Goal: Task Accomplishment & Management: Manage account settings

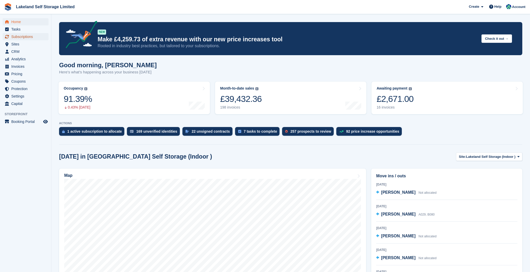
click at [34, 36] on span "Subscriptions" at bounding box center [26, 36] width 31 height 7
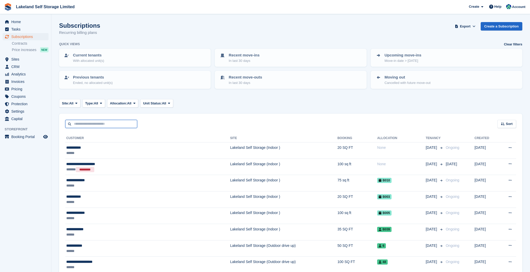
click at [102, 125] on input "text" at bounding box center [101, 124] width 72 height 8
paste input "**********"
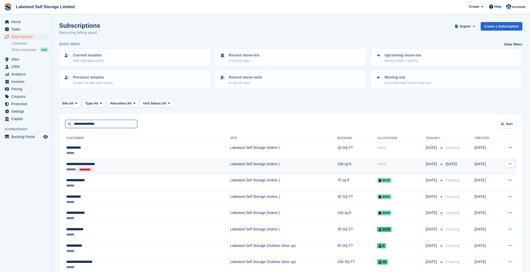
type input "**********"
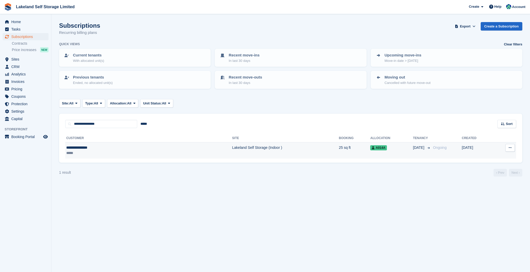
click at [232, 150] on td "Lakeland Self Storage (Indoor )" at bounding box center [285, 151] width 107 height 16
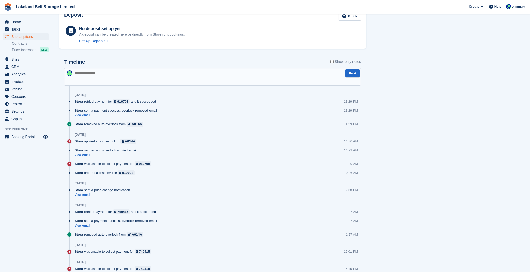
scroll to position [291, 0]
click at [83, 193] on link "View email" at bounding box center [103, 195] width 58 height 4
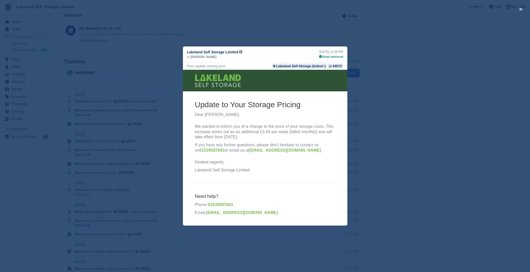
scroll to position [0, 0]
click at [162, 185] on div "close" at bounding box center [265, 136] width 530 height 272
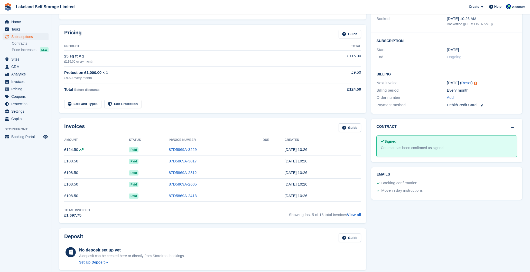
scroll to position [34, 0]
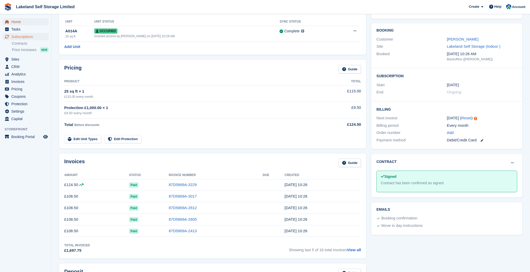
click at [20, 23] on span "Home" at bounding box center [26, 21] width 31 height 7
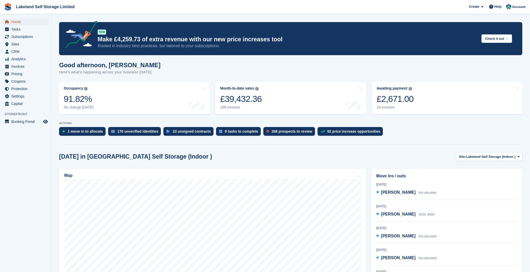
click at [21, 21] on span "Home" at bounding box center [26, 21] width 31 height 7
click at [384, 105] on div "Awaiting payment The total outstanding balance on all open invoices. £2,671.00 …" at bounding box center [394, 97] width 37 height 23
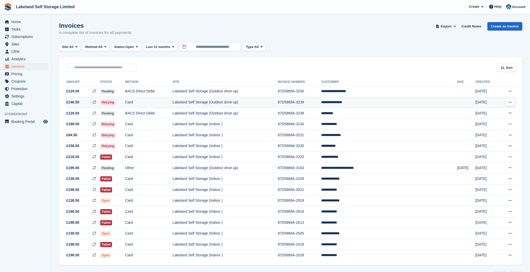
click at [254, 100] on td "Lakeland Self Storage (Outdoor drive up)" at bounding box center [225, 102] width 105 height 11
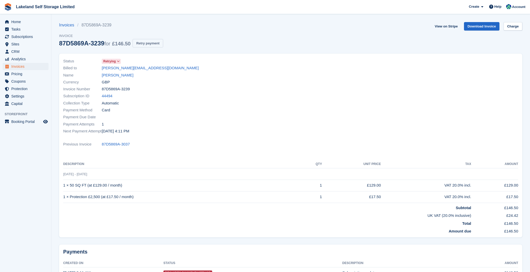
click at [153, 44] on button "Retry payment" at bounding box center [147, 43] width 30 height 8
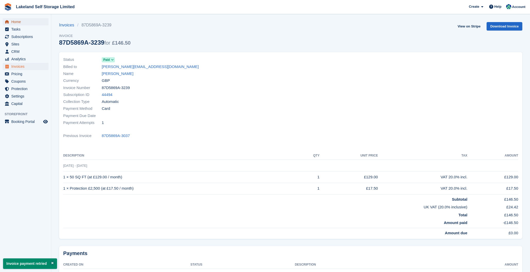
click at [16, 22] on span "Home" at bounding box center [26, 21] width 31 height 7
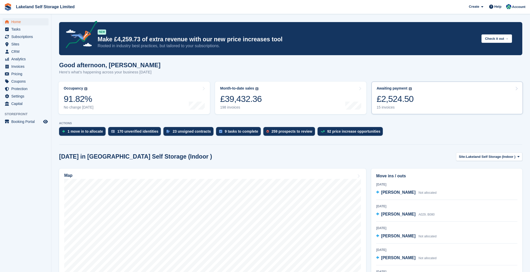
click at [389, 106] on div "15 invoices" at bounding box center [394, 107] width 37 height 4
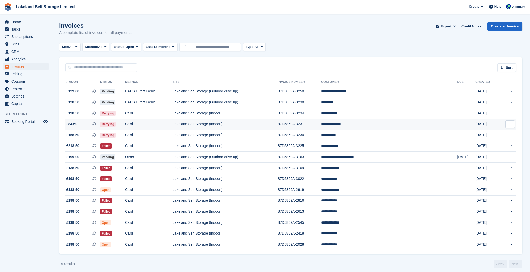
click at [255, 122] on td "Lakeland Self Storage (Indoor )" at bounding box center [225, 124] width 105 height 11
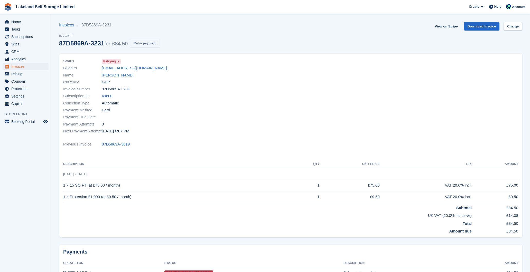
click at [159, 44] on button "Retry payment" at bounding box center [145, 43] width 30 height 8
click at [28, 21] on span "Home" at bounding box center [26, 21] width 31 height 7
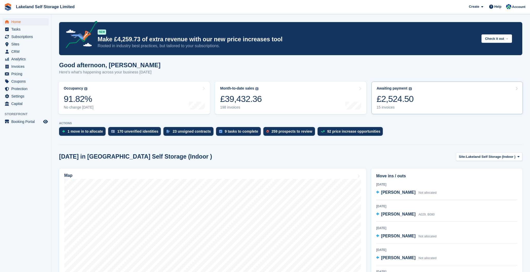
click at [381, 107] on div "15 invoices" at bounding box center [394, 107] width 37 height 4
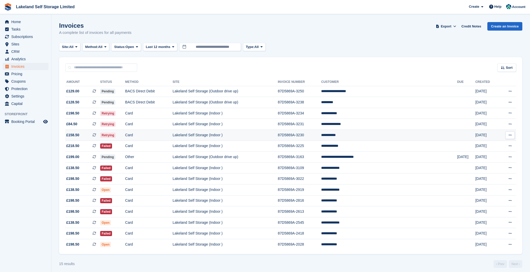
click at [269, 133] on td "Lakeland Self Storage (Indoor )" at bounding box center [225, 135] width 105 height 11
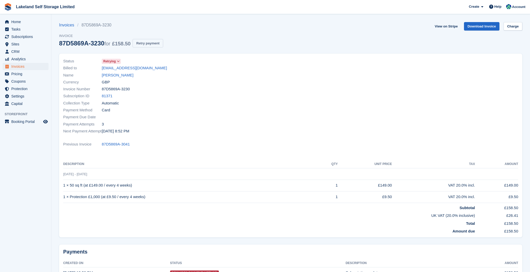
click at [163, 43] on button "Retry payment" at bounding box center [147, 43] width 30 height 8
click at [22, 21] on span "Home" at bounding box center [26, 21] width 31 height 7
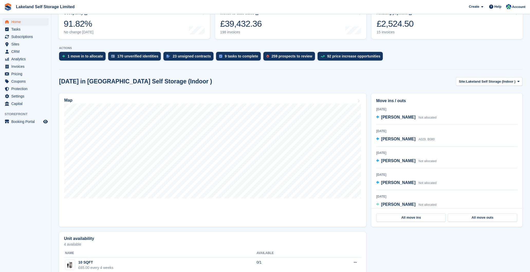
scroll to position [76, 0]
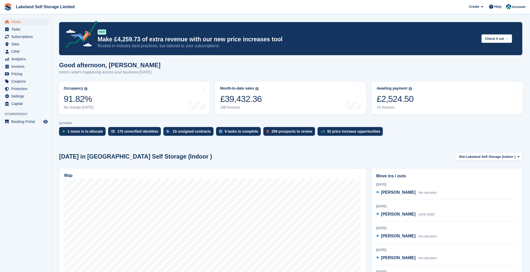
scroll to position [76, 0]
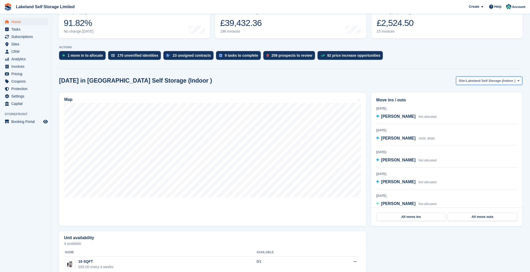
click at [478, 81] on span "Lakeland Self Storage (Indoor )" at bounding box center [490, 80] width 49 height 5
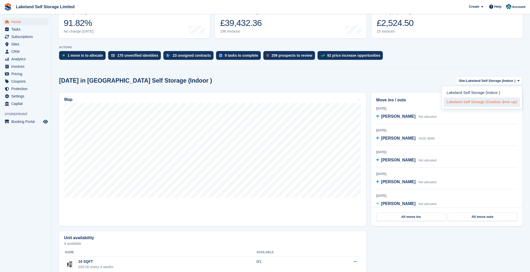
click at [481, 100] on link "Lakeland Self Storage (Outdoor drive up)" at bounding box center [481, 102] width 77 height 9
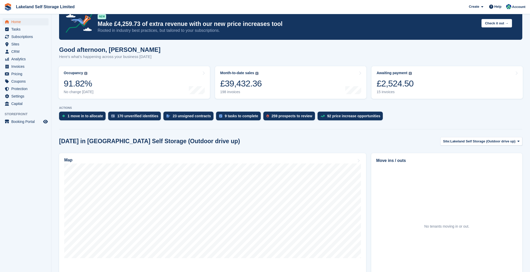
scroll to position [0, 0]
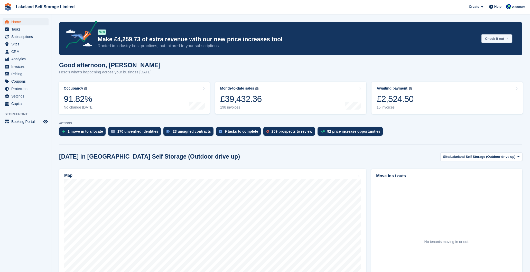
click at [499, 38] on button "Check it out →" at bounding box center [496, 38] width 31 height 8
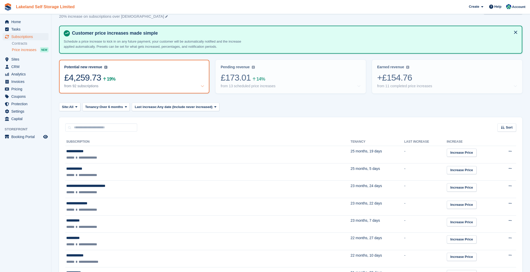
scroll to position [14, 0]
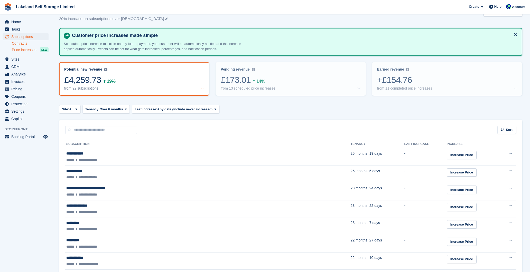
click at [22, 42] on link "Contracts" at bounding box center [30, 43] width 37 height 5
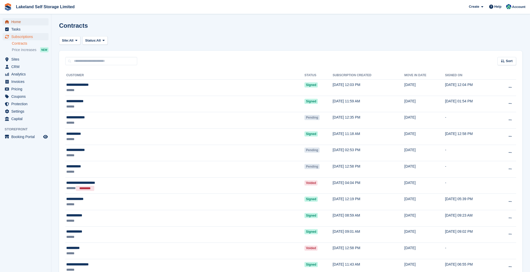
click at [16, 22] on span "Home" at bounding box center [26, 21] width 31 height 7
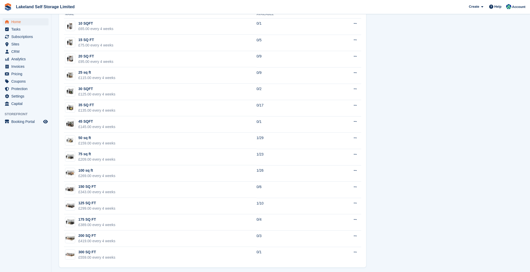
scroll to position [317, 0]
